Goal: Task Accomplishment & Management: Use online tool/utility

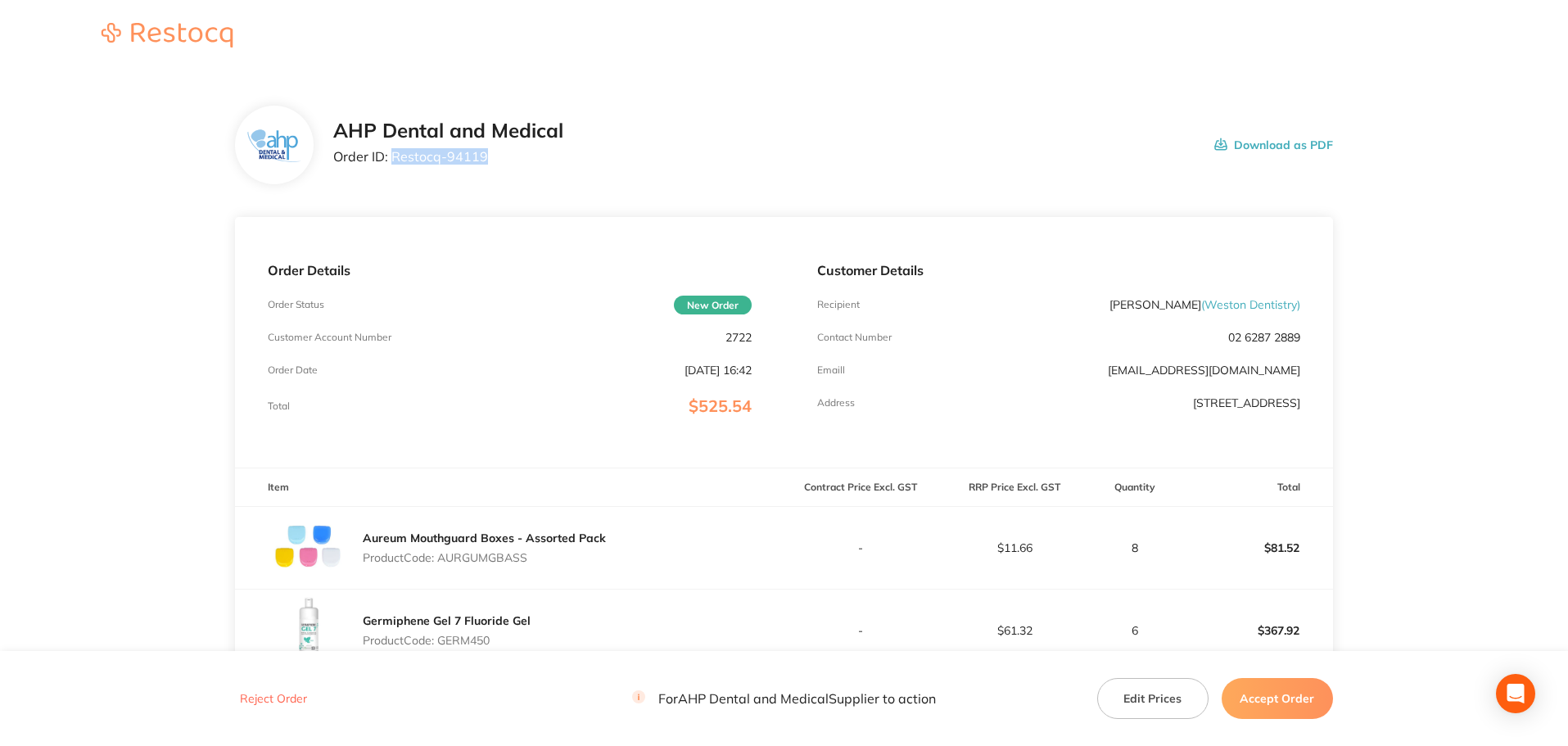
drag, startPoint x: 509, startPoint y: 160, endPoint x: 395, endPoint y: 155, distance: 114.1
click at [395, 155] on p "Order ID: Restocq- 94119" at bounding box center [449, 157] width 230 height 15
copy p "Restocq- 94119"
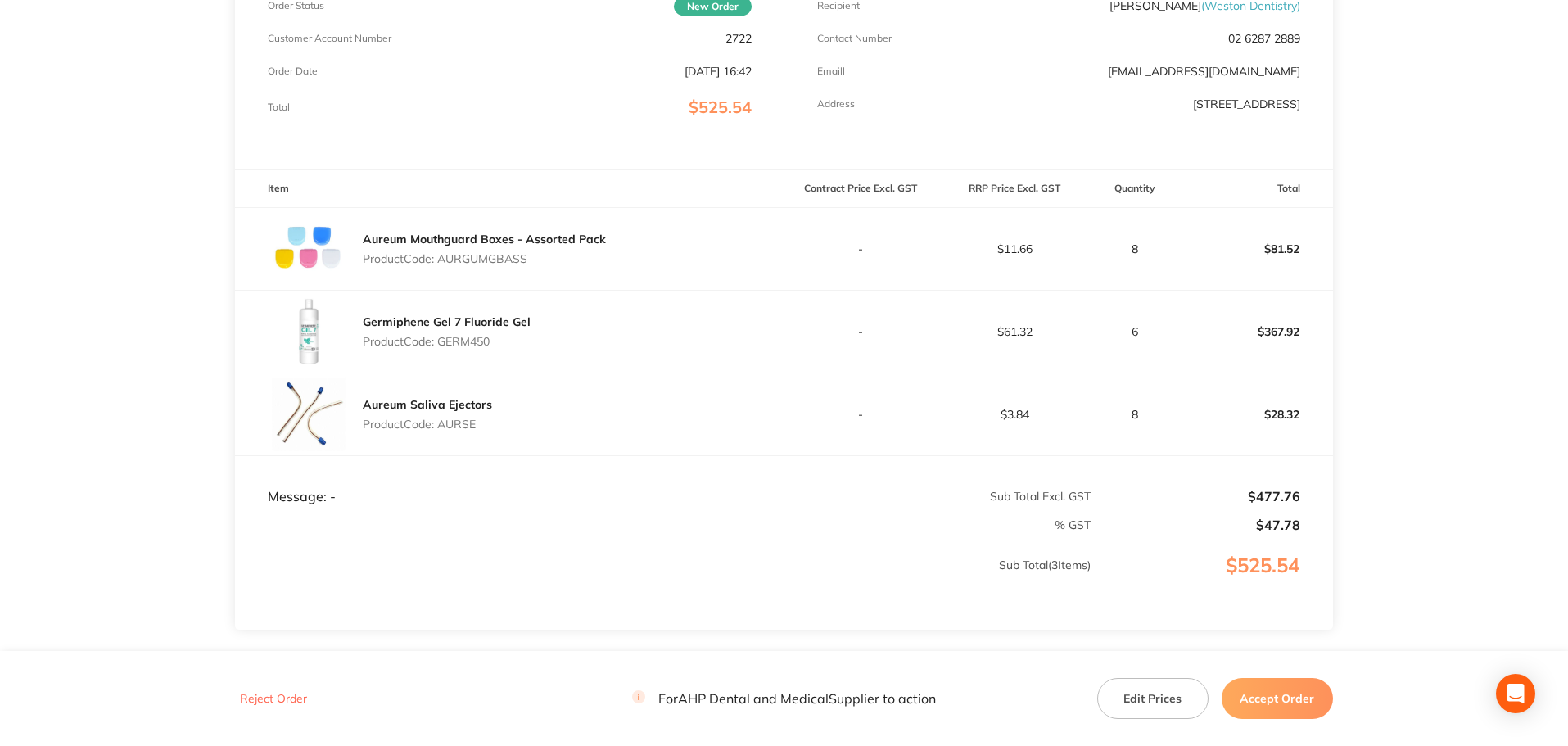
scroll to position [328, 0]
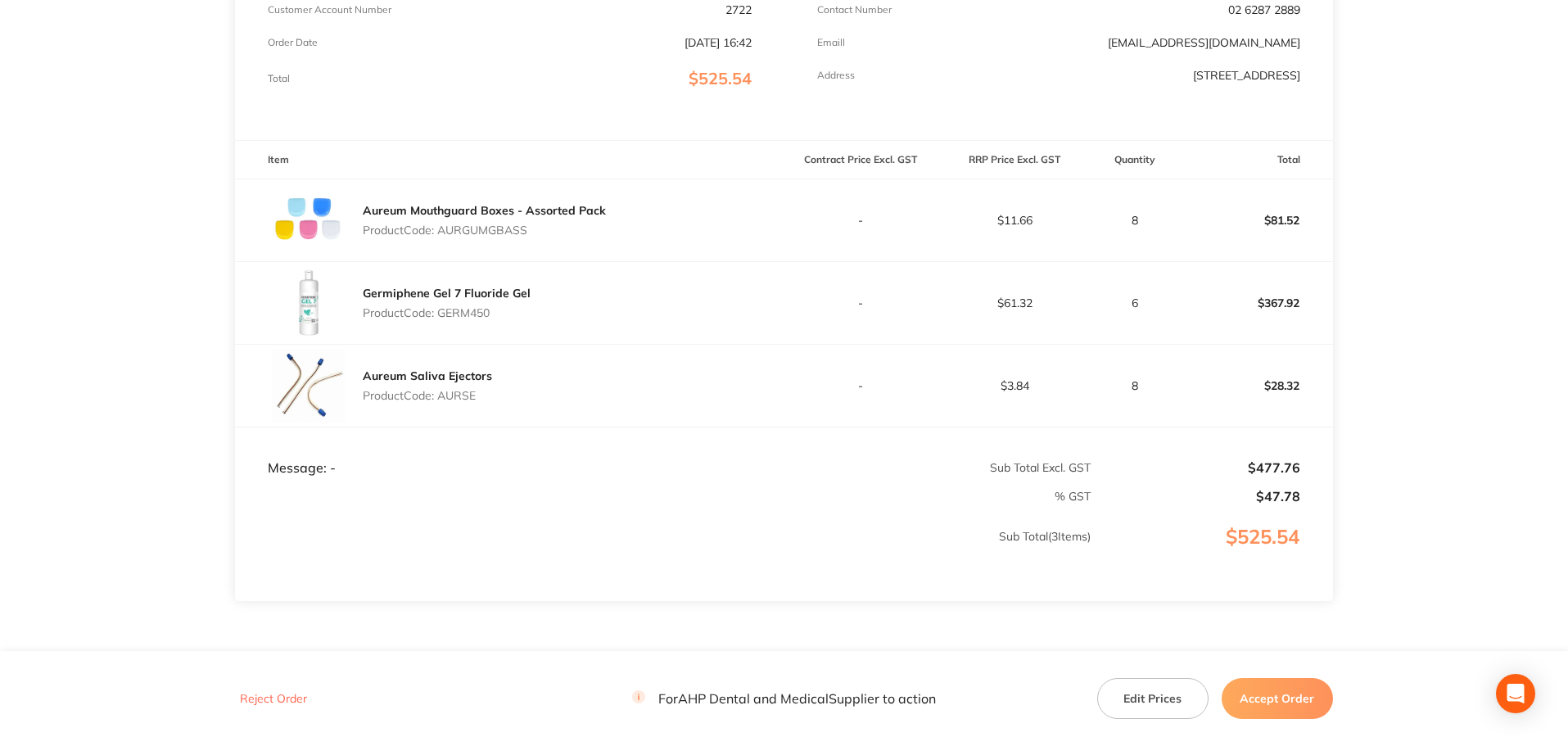
click at [1261, 699] on button "Accept Order" at bounding box center [1277, 698] width 111 height 41
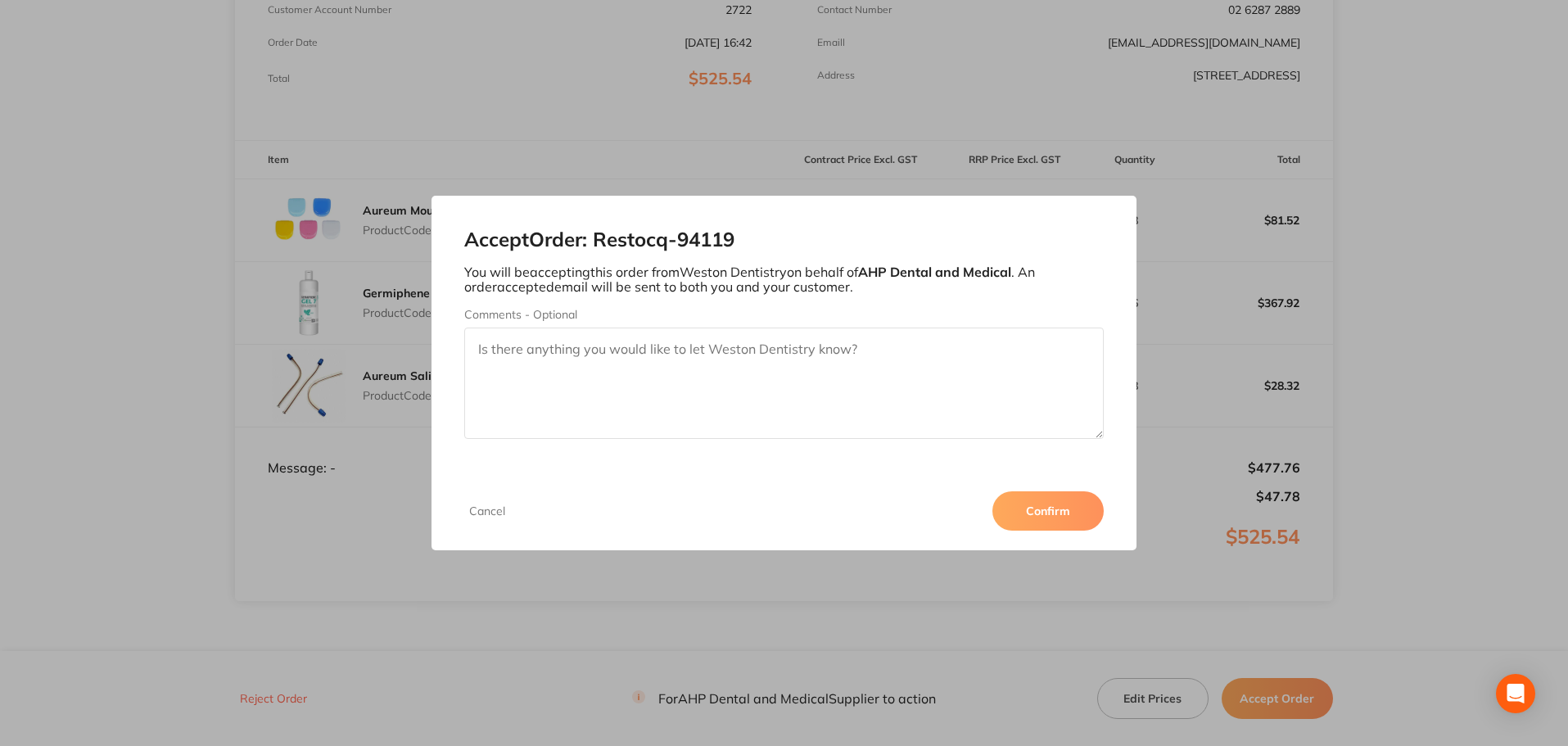
click at [1062, 523] on button "Confirm" at bounding box center [1048, 510] width 111 height 39
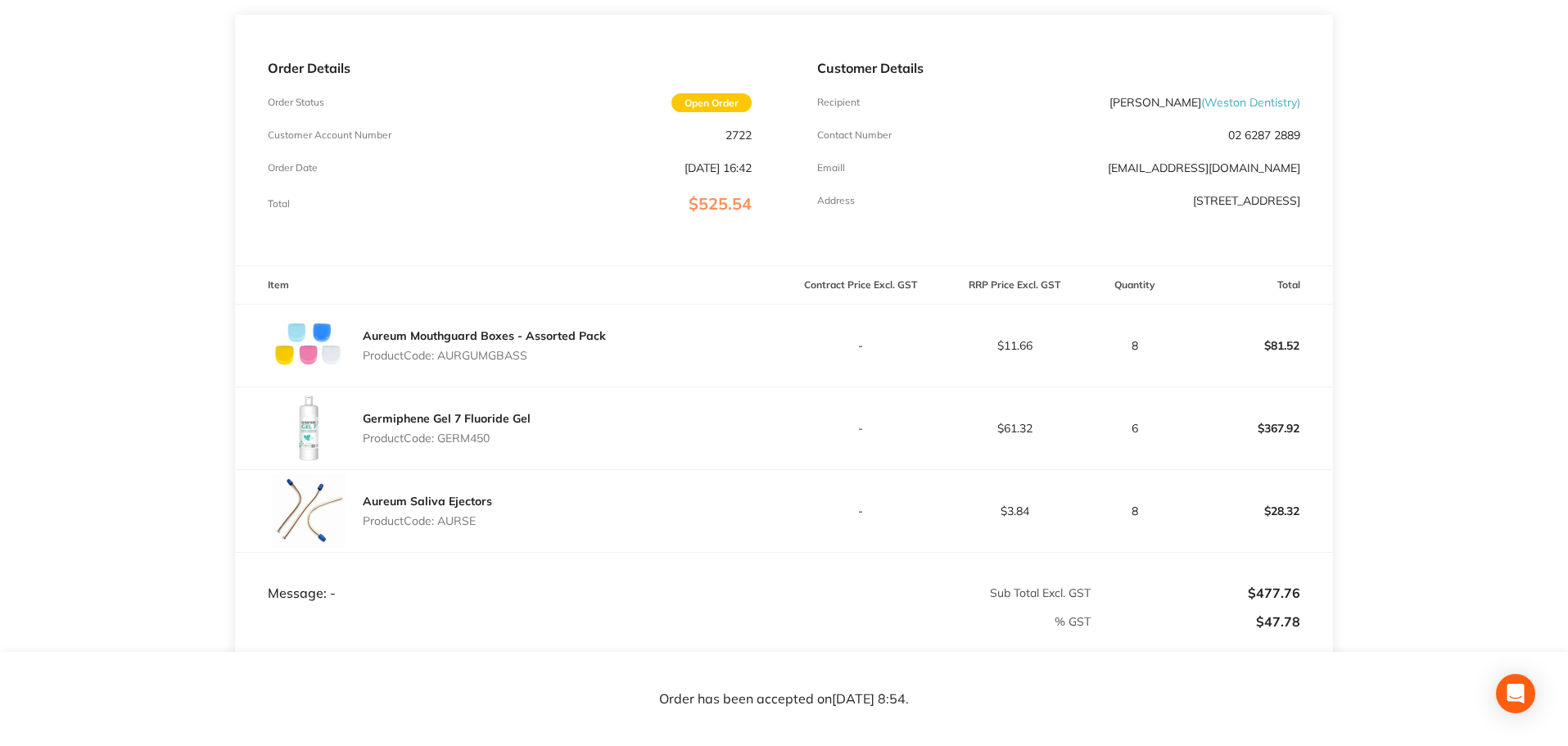
scroll to position [82, 0]
